Goal: Download file/media

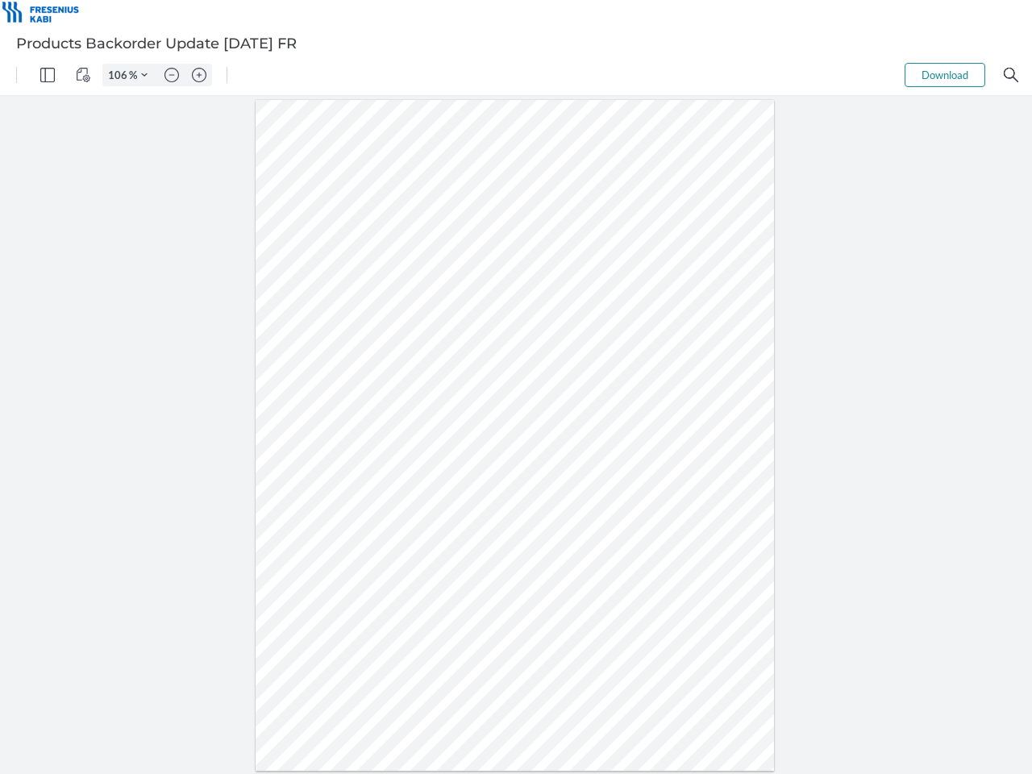
click at [48, 75] on img "Panel" at bounding box center [47, 75] width 15 height 15
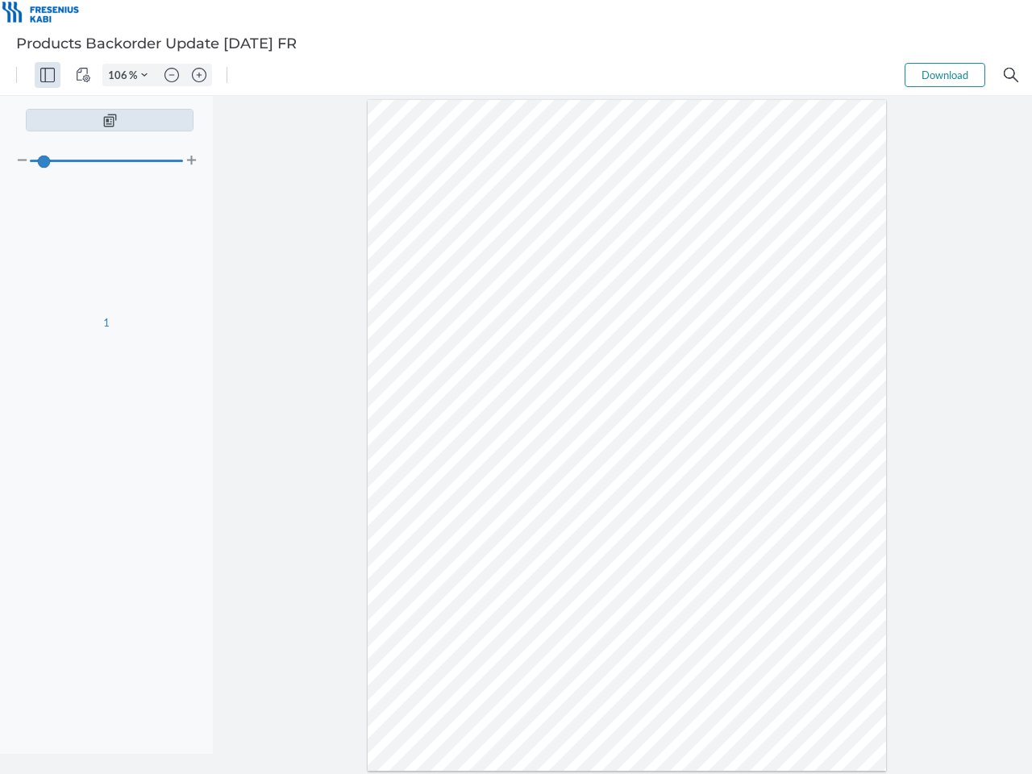
click at [83, 75] on img "View Controls" at bounding box center [83, 75] width 15 height 15
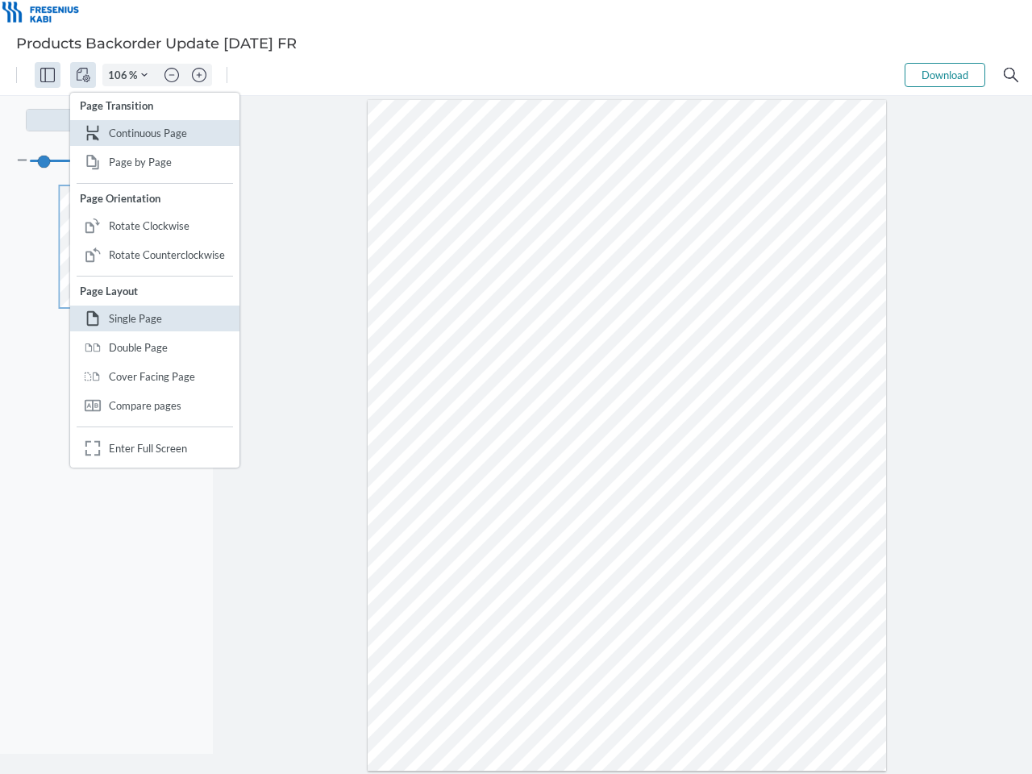
click at [120, 75] on input "106" at bounding box center [116, 75] width 26 height 15
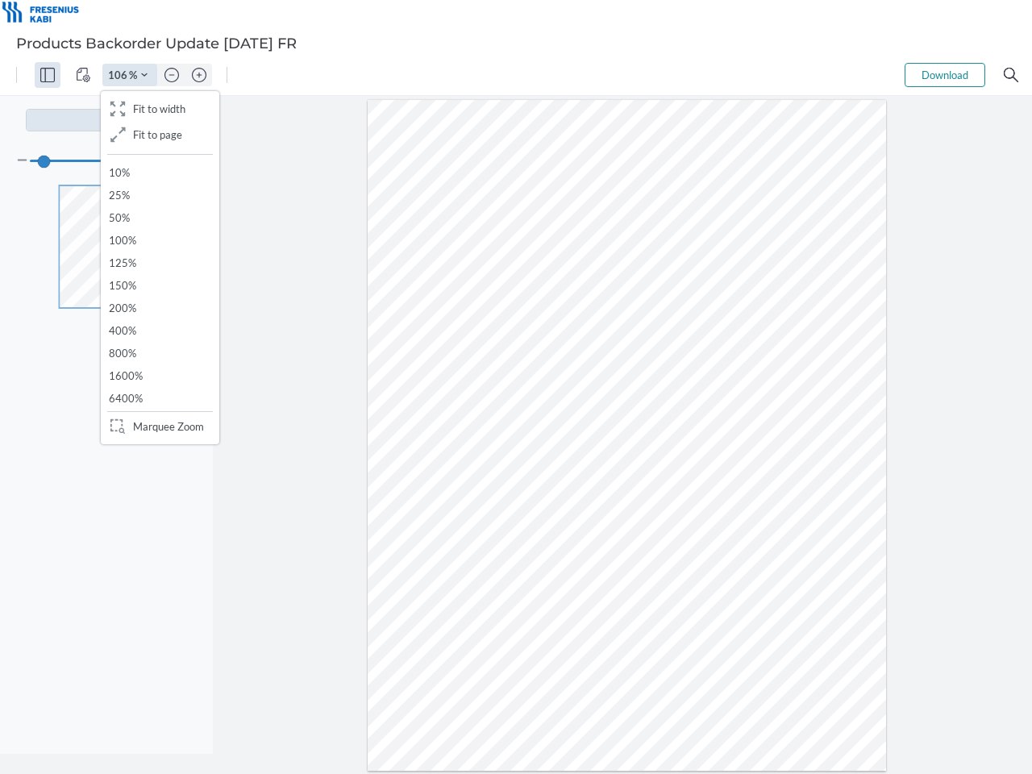
click at [144, 75] on img "Zoom Controls" at bounding box center [144, 75] width 6 height 6
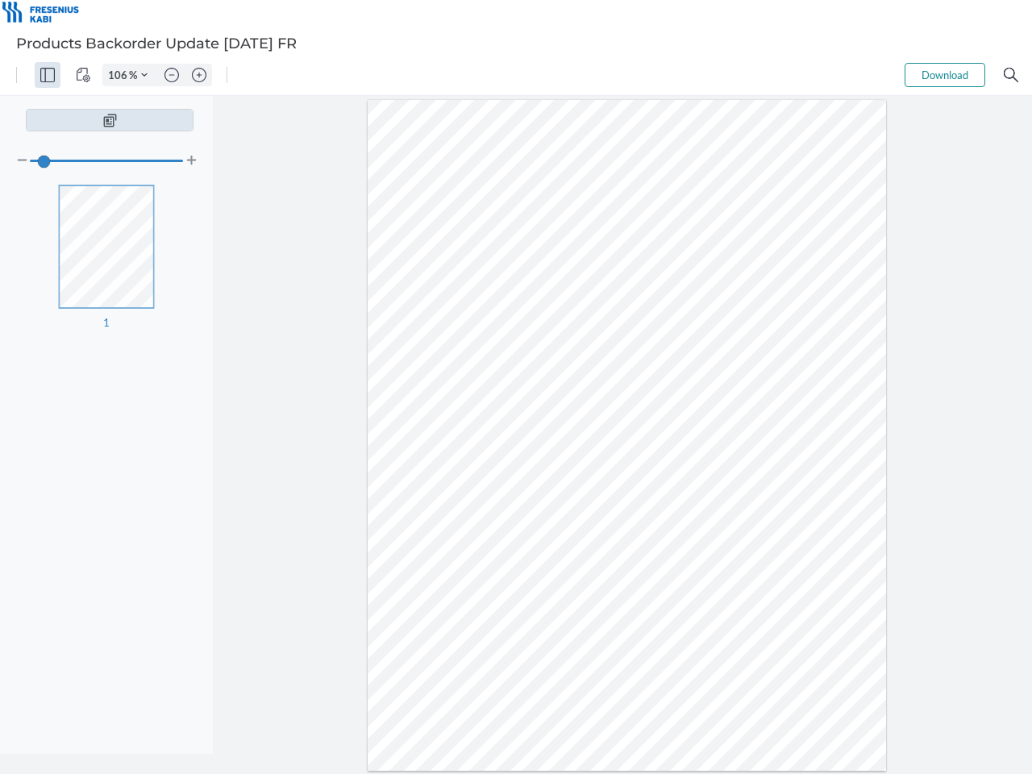
click at [172, 75] on img "Zoom out" at bounding box center [171, 75] width 15 height 15
click at [199, 75] on img "Zoom in" at bounding box center [199, 75] width 15 height 15
type input "106"
click at [945, 75] on button "Download" at bounding box center [945, 75] width 81 height 24
click at [1011, 75] on img "Search" at bounding box center [1011, 75] width 15 height 15
